Goal: Task Accomplishment & Management: Manage account settings

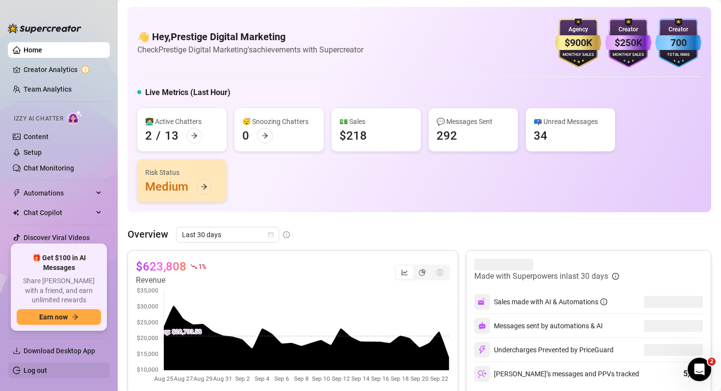
click at [47, 367] on link "Log out" at bounding box center [36, 371] width 24 height 8
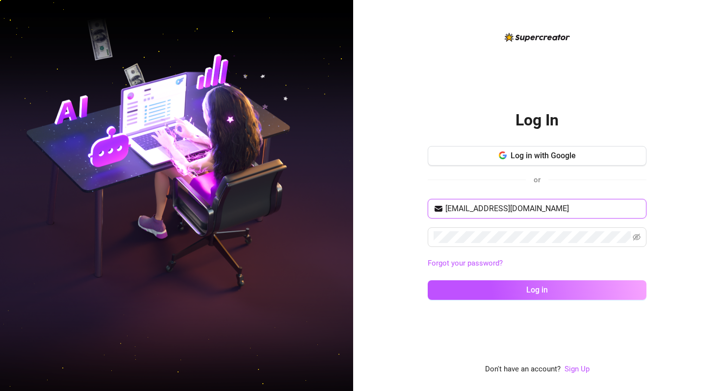
click at [559, 206] on input "[EMAIL_ADDRESS][DOMAIN_NAME]" at bounding box center [542, 209] width 195 height 12
type input "[EMAIL_ADDRESS][DOMAIN_NAME]"
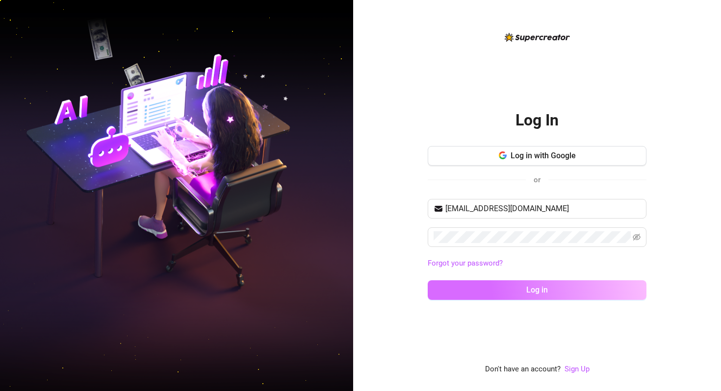
click at [537, 289] on span "Log in" at bounding box center [537, 289] width 22 height 9
